Goal: Find specific page/section

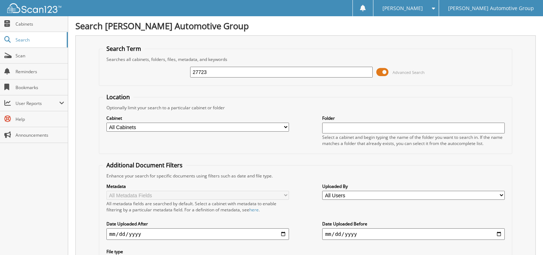
type input "27723"
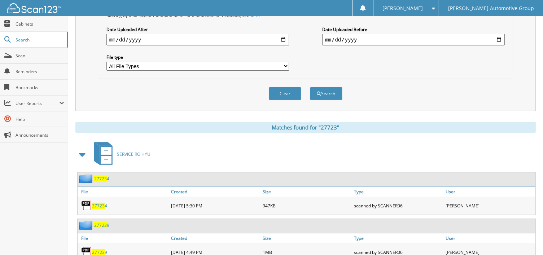
scroll to position [229, 0]
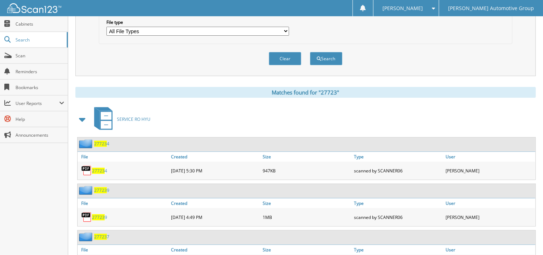
click at [83, 113] on span at bounding box center [83, 119] width 10 height 13
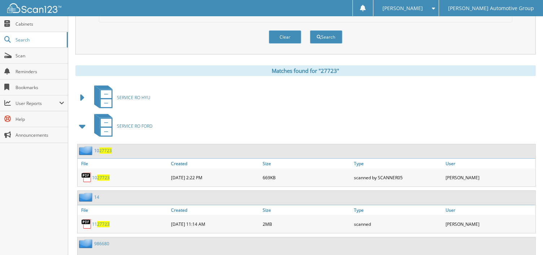
scroll to position [262, 0]
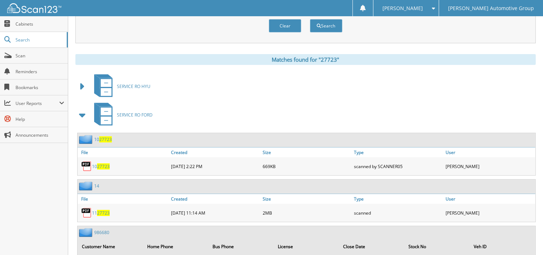
click at [87, 109] on span at bounding box center [83, 115] width 10 height 13
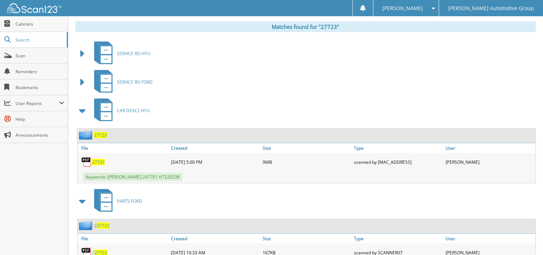
scroll to position [361, 0]
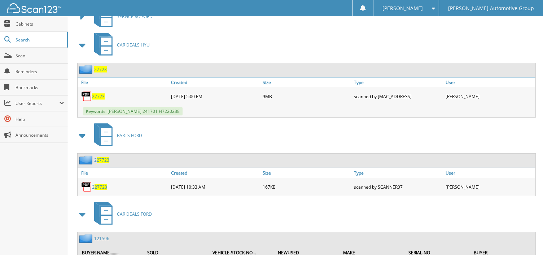
click at [102, 93] on span "27723" at bounding box center [98, 96] width 13 height 6
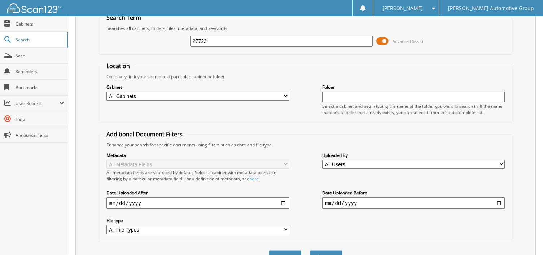
scroll to position [0, 0]
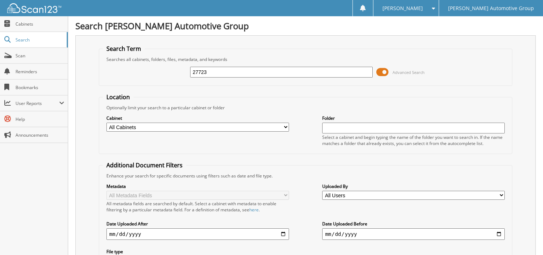
drag, startPoint x: 251, startPoint y: 70, endPoint x: 137, endPoint y: 67, distance: 113.6
click at [138, 67] on div "27723 Advanced Search" at bounding box center [305, 71] width 405 height 19
type input "27683"
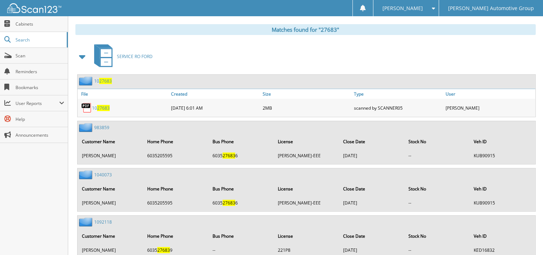
scroll to position [262, 0]
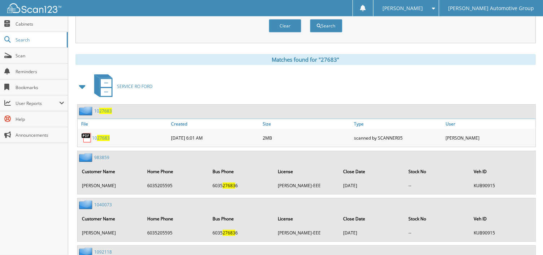
click at [81, 80] on span at bounding box center [83, 86] width 10 height 13
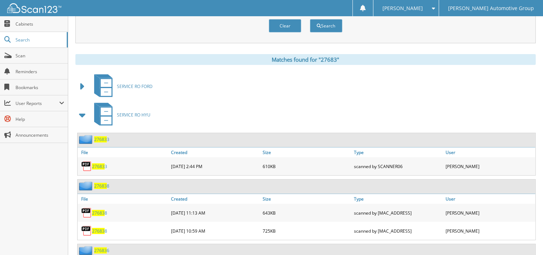
click at [81, 109] on span at bounding box center [83, 115] width 10 height 13
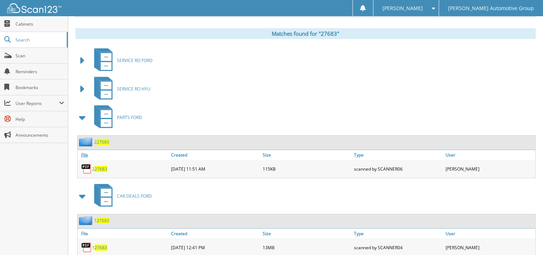
scroll to position [328, 0]
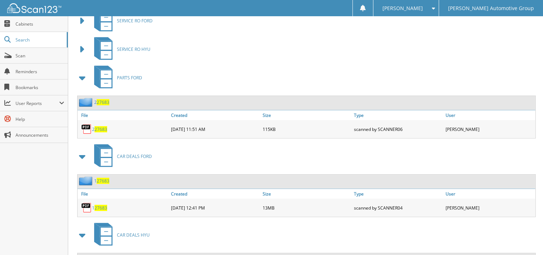
click at [81, 71] on span at bounding box center [83, 77] width 10 height 13
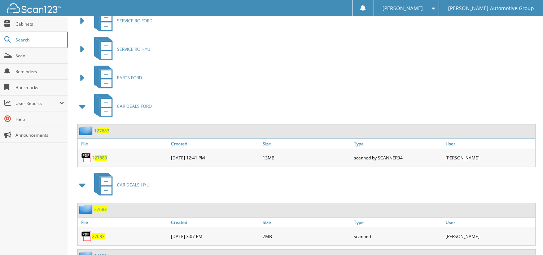
click at [84, 100] on span at bounding box center [83, 106] width 10 height 13
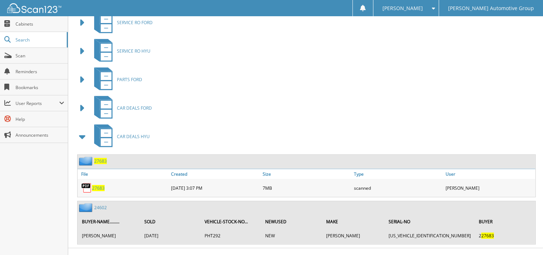
click at [95, 185] on span "27683" at bounding box center [98, 188] width 13 height 6
